Goal: Navigation & Orientation: Go to known website

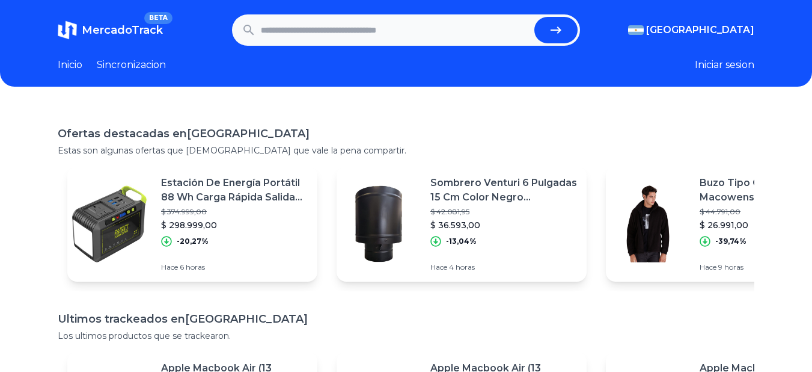
click at [120, 66] on link "Sincronizacion" at bounding box center [131, 65] width 69 height 14
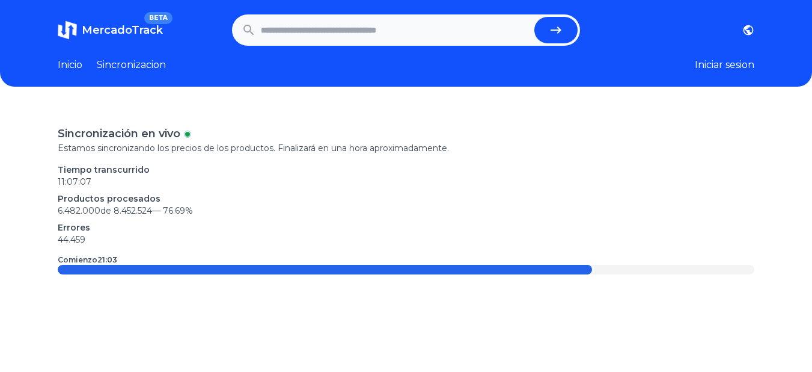
click at [68, 61] on link "Inicio" at bounding box center [70, 65] width 25 height 14
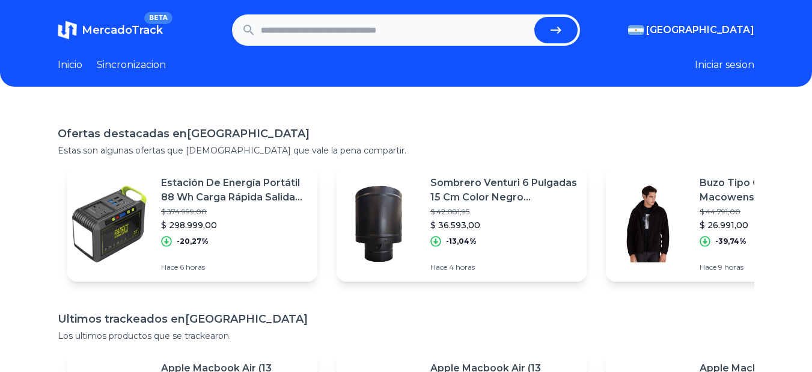
click at [202, 187] on p "Estación De Energía Portátil 88 Wh Carga Rápida Salida Ca" at bounding box center [234, 190] width 147 height 29
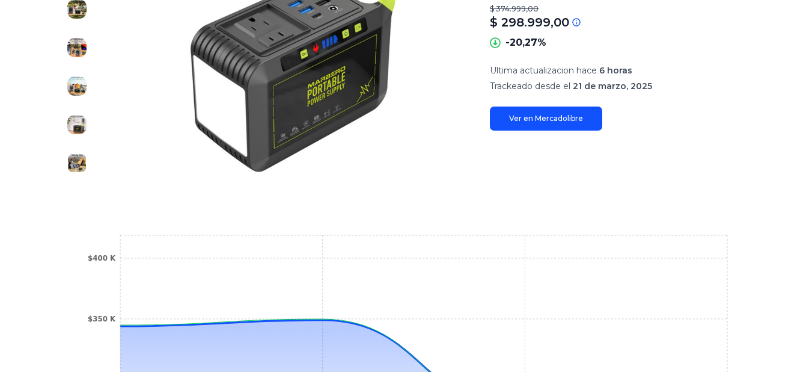
scroll to position [241, 0]
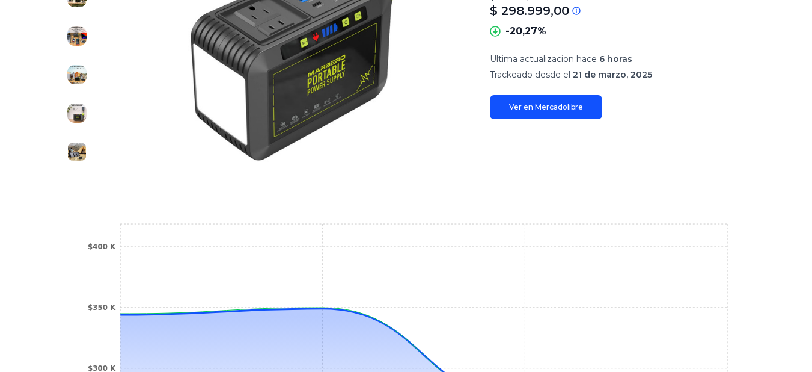
click at [541, 115] on link "Ver en Mercadolibre" at bounding box center [546, 107] width 112 height 24
